Goal: Navigation & Orientation: Find specific page/section

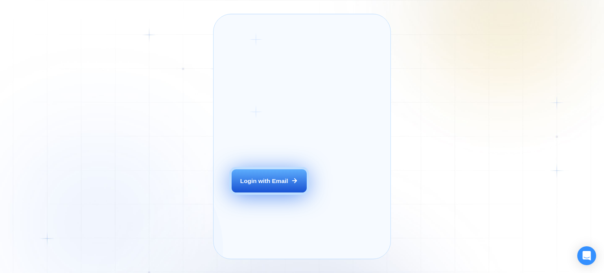
click at [273, 185] on div "Login with Email" at bounding box center [264, 181] width 48 height 8
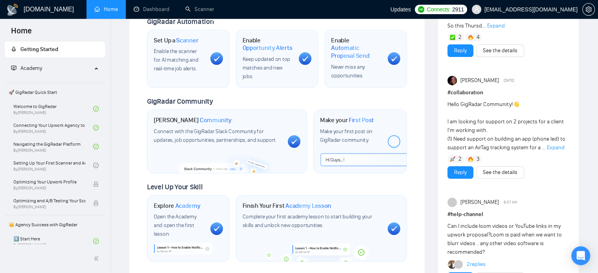
scroll to position [314, 0]
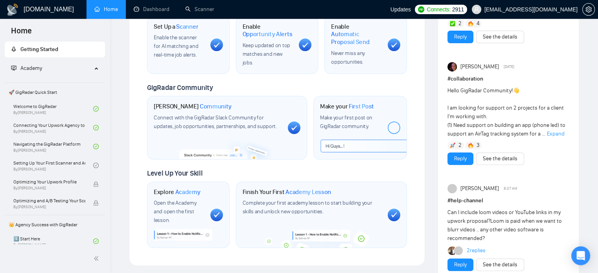
click at [554, 133] on span "Expand" at bounding box center [556, 133] width 18 height 7
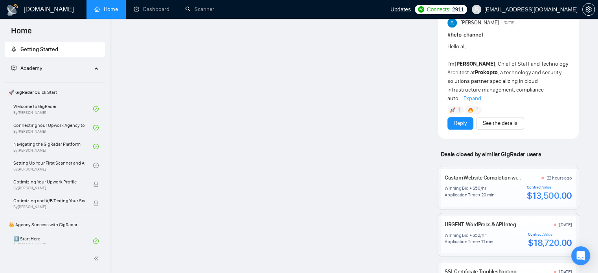
scroll to position [826, 0]
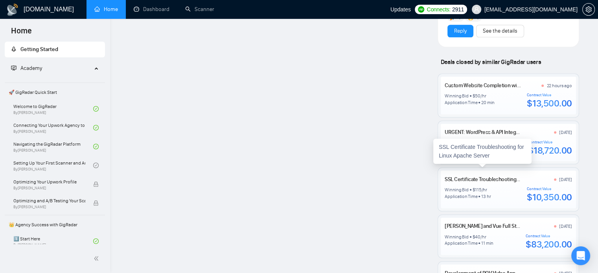
click at [486, 176] on link "SSL Certificate Troubleshooting for Linux Apache Server" at bounding box center [507, 179] width 126 height 7
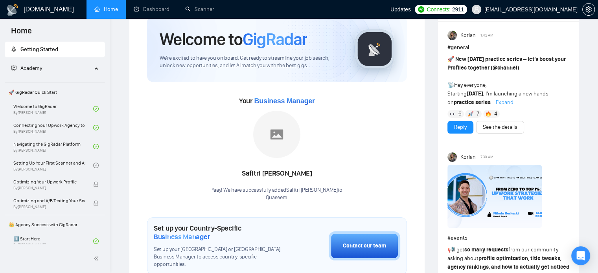
scroll to position [0, 0]
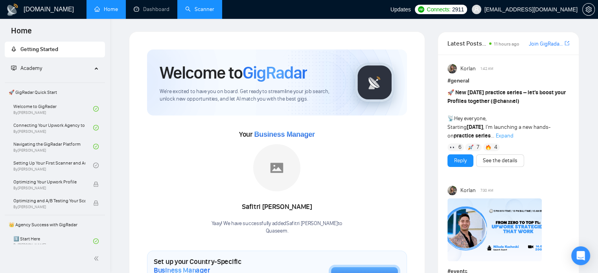
click at [204, 12] on link "Scanner" at bounding box center [199, 9] width 29 height 7
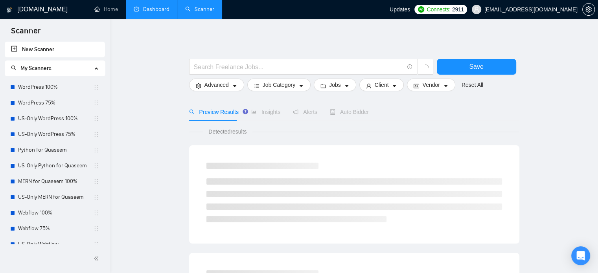
click at [156, 12] on link "Dashboard" at bounding box center [152, 9] width 36 height 7
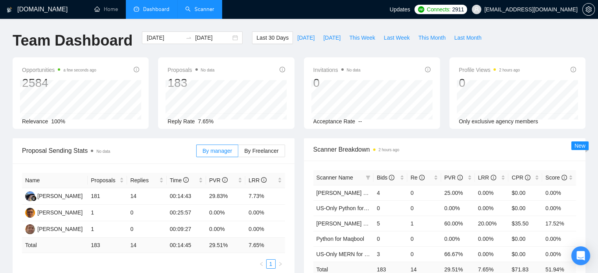
click at [198, 13] on link "Scanner" at bounding box center [199, 9] width 29 height 7
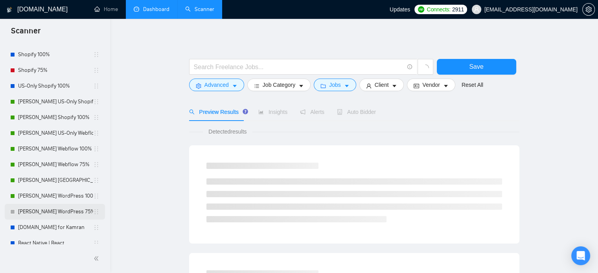
scroll to position [181, 0]
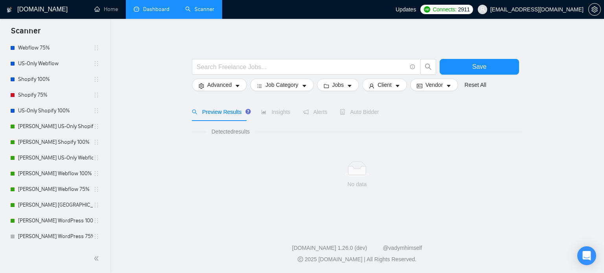
click at [149, 13] on link "Dashboard" at bounding box center [152, 9] width 36 height 7
